Goal: Task Accomplishment & Management: Use online tool/utility

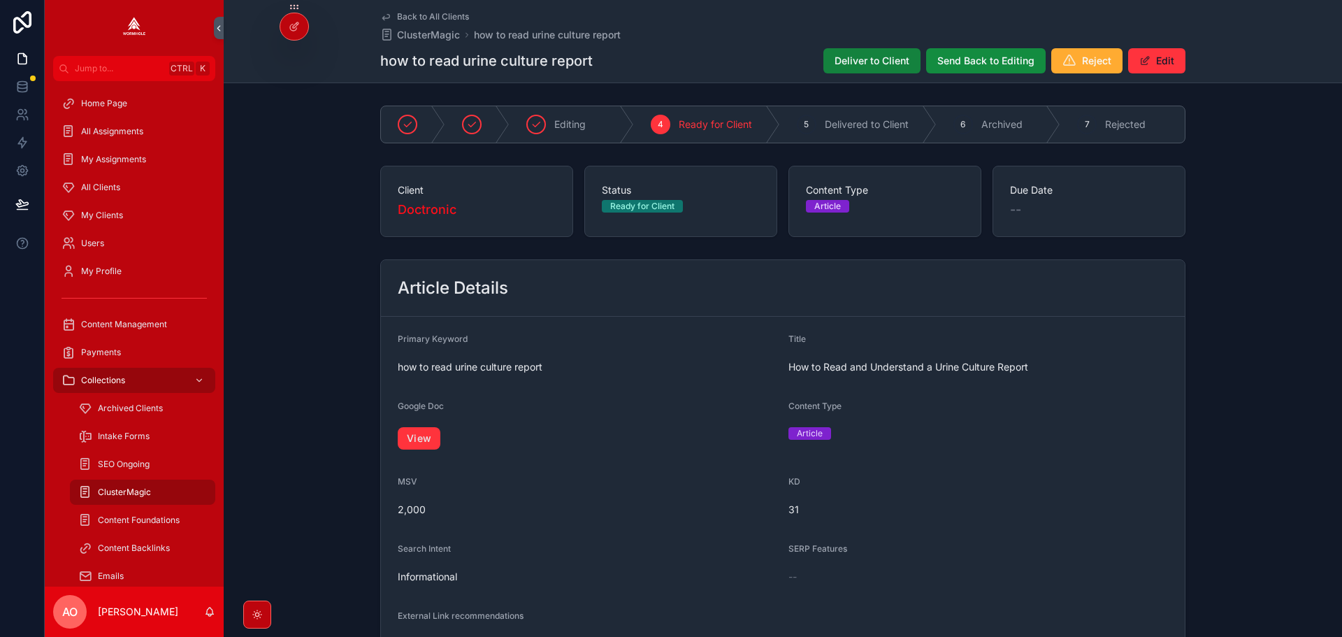
click at [845, 65] on span "Deliver to Client" at bounding box center [872, 61] width 75 height 14
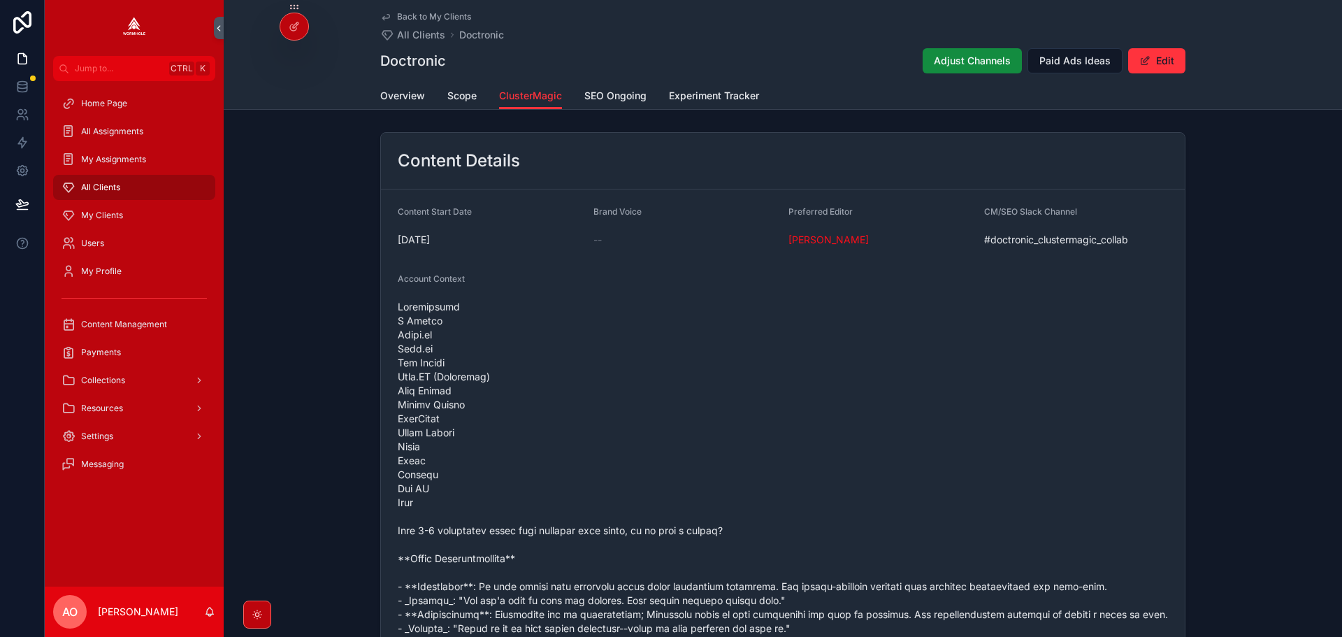
scroll to position [1338, 0]
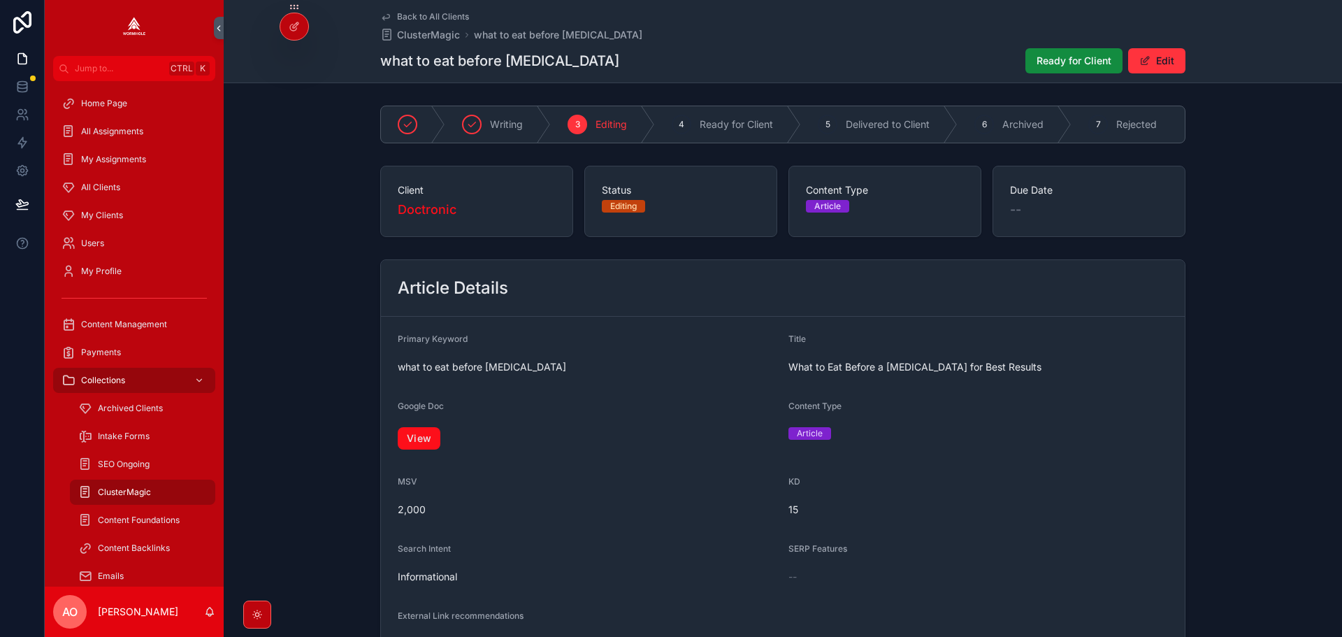
click at [404, 447] on link "View" at bounding box center [419, 438] width 43 height 22
click at [1061, 55] on span "Ready for Client" at bounding box center [1074, 61] width 75 height 14
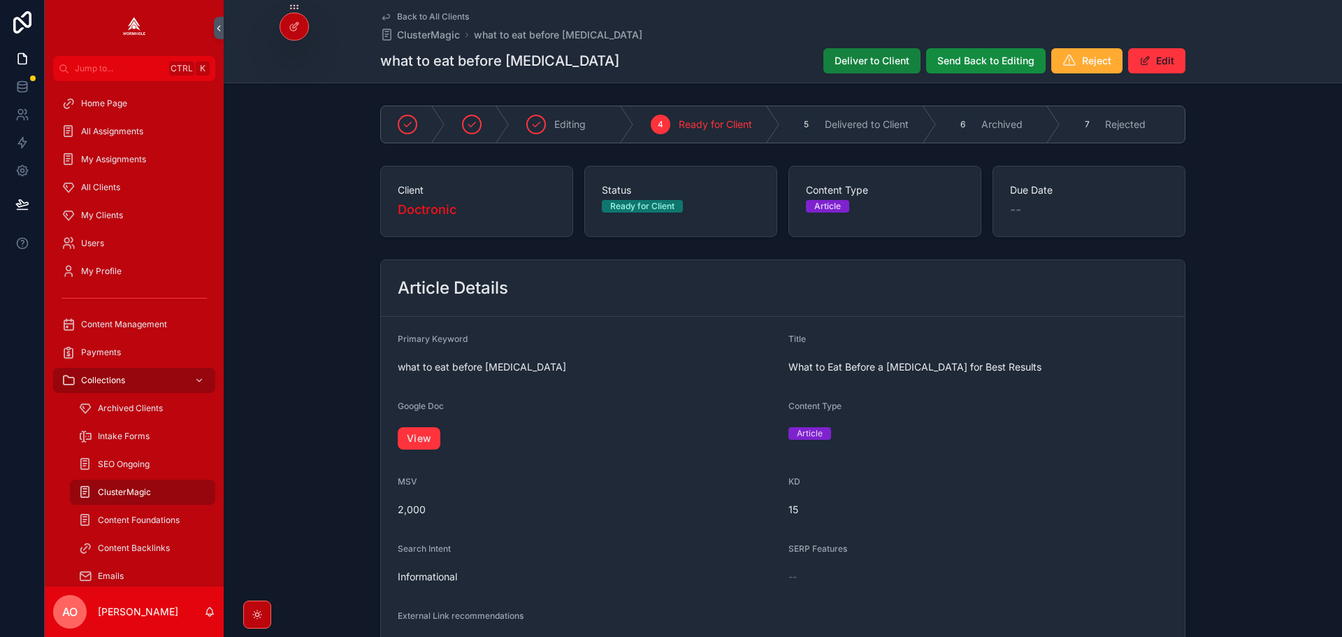
click at [875, 55] on span "Deliver to Client" at bounding box center [872, 61] width 75 height 14
